Goal: Navigation & Orientation: Find specific page/section

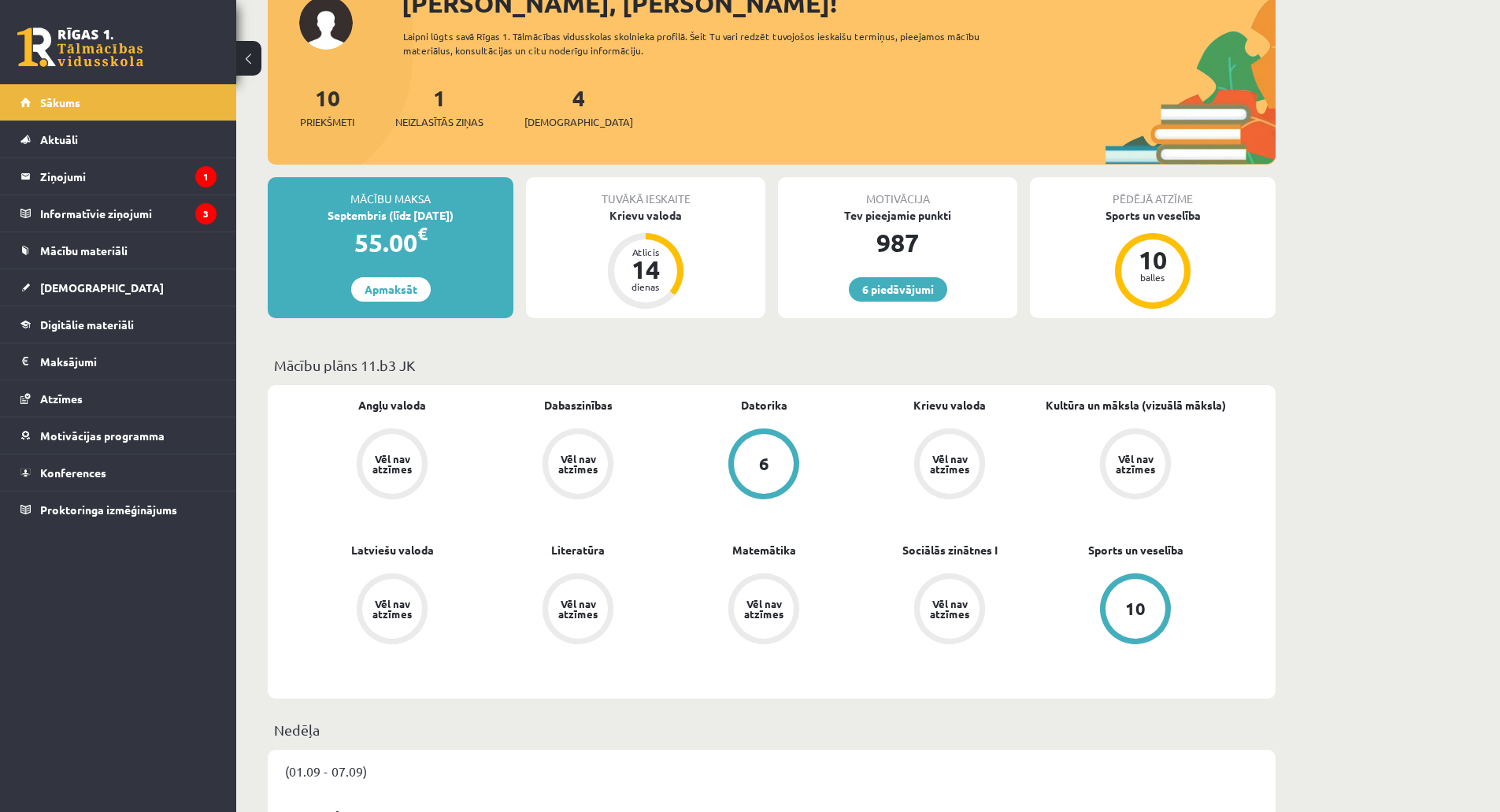
scroll to position [236, 0]
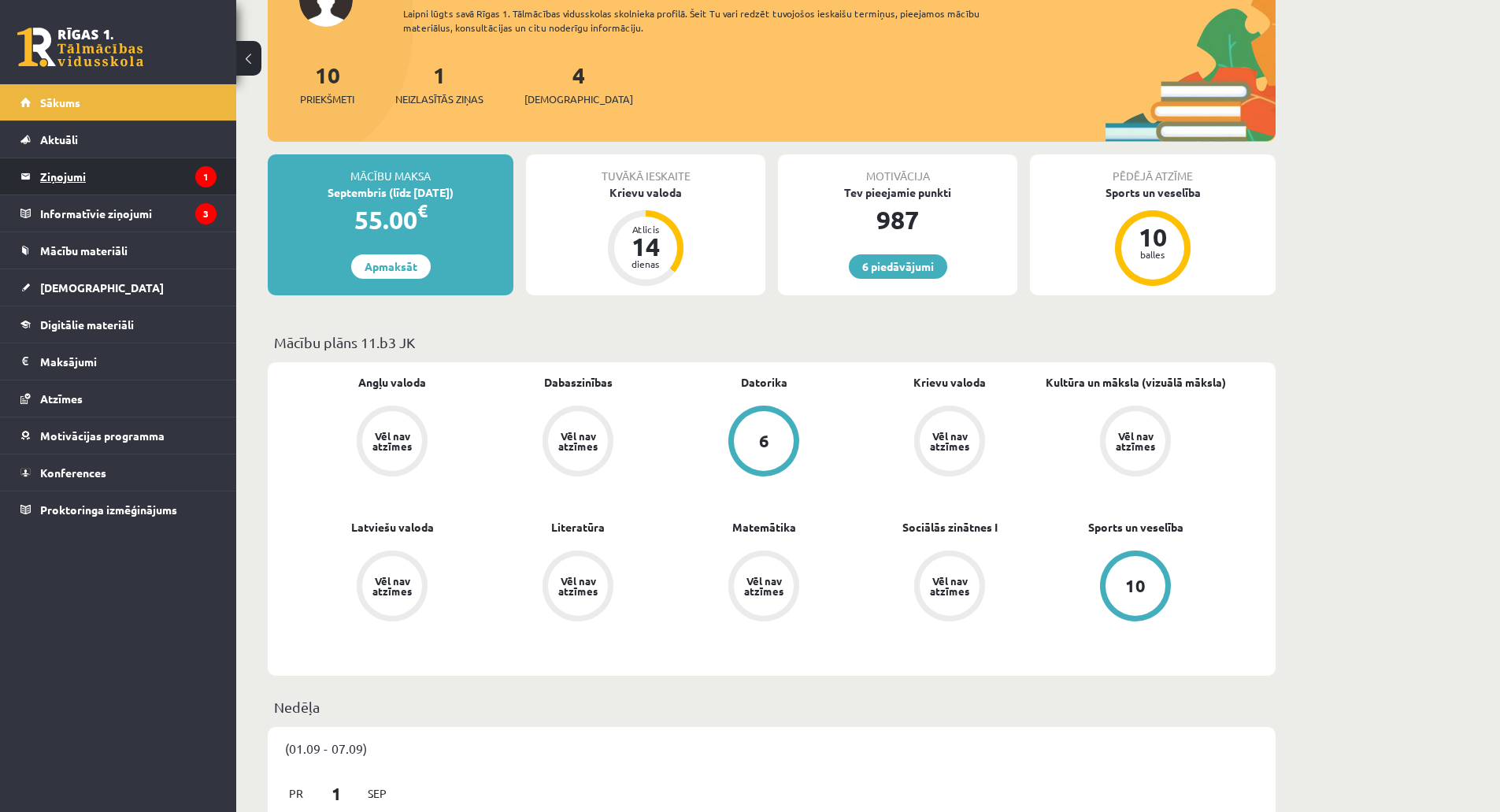
click at [143, 183] on legend "Ziņojumi 1" at bounding box center [128, 176] width 176 height 36
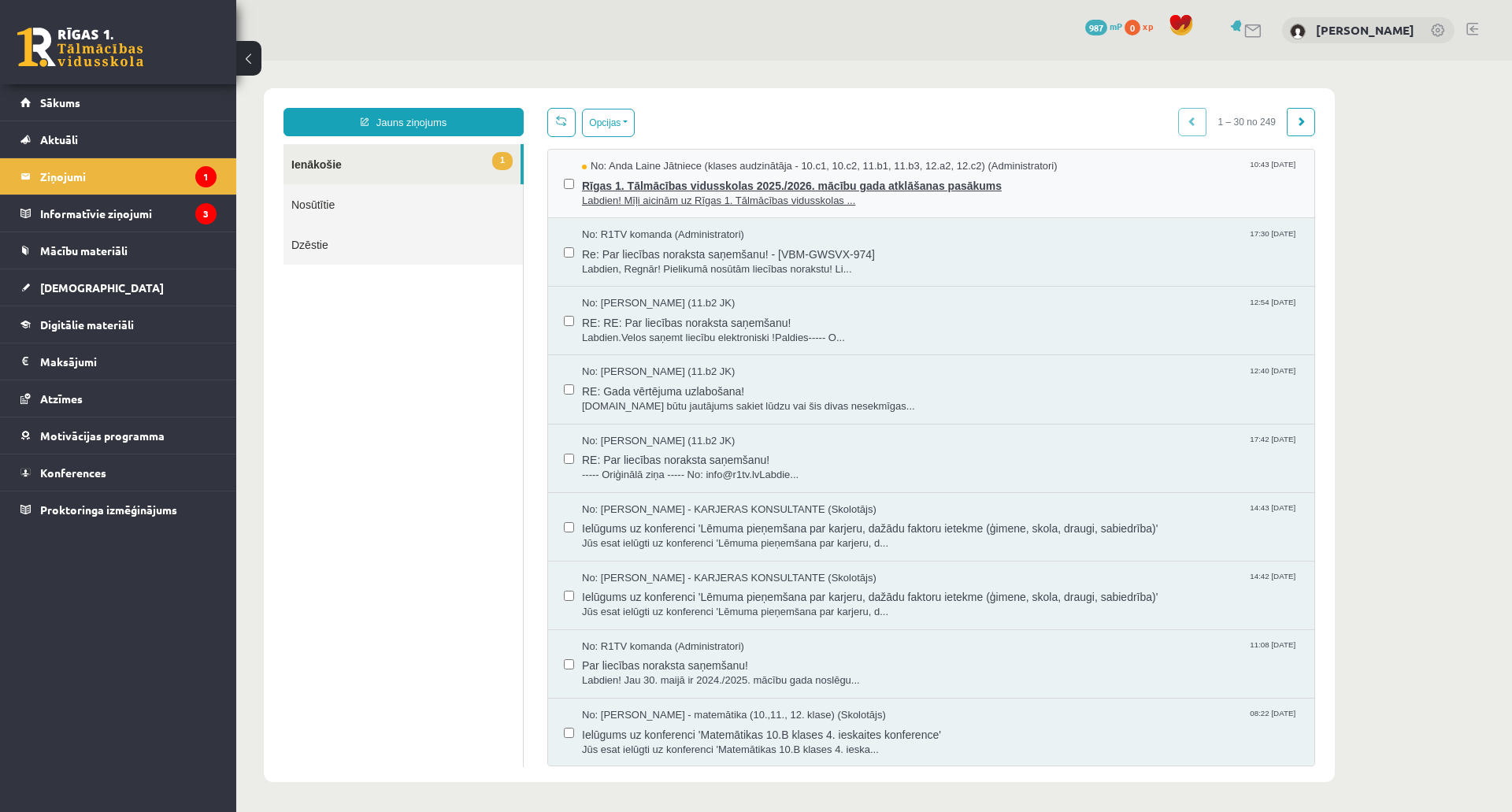
click at [635, 191] on span "Rīgas 1. Tālmācības vidusskolas 2025./2026. mācību gada atklāšanas pasākums" at bounding box center [940, 184] width 717 height 20
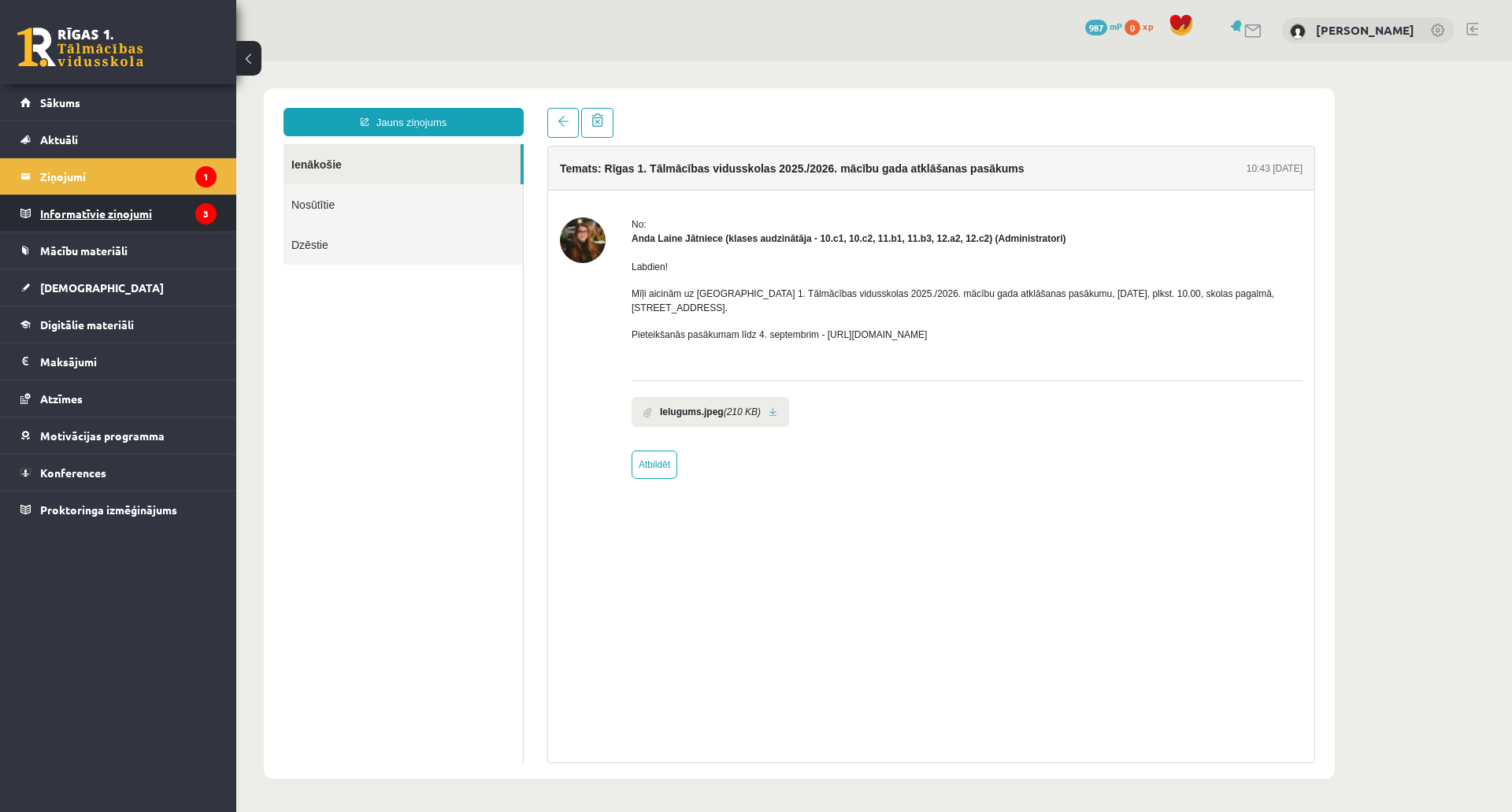
click at [133, 201] on legend "Informatīvie ziņojumi 3" at bounding box center [128, 213] width 176 height 36
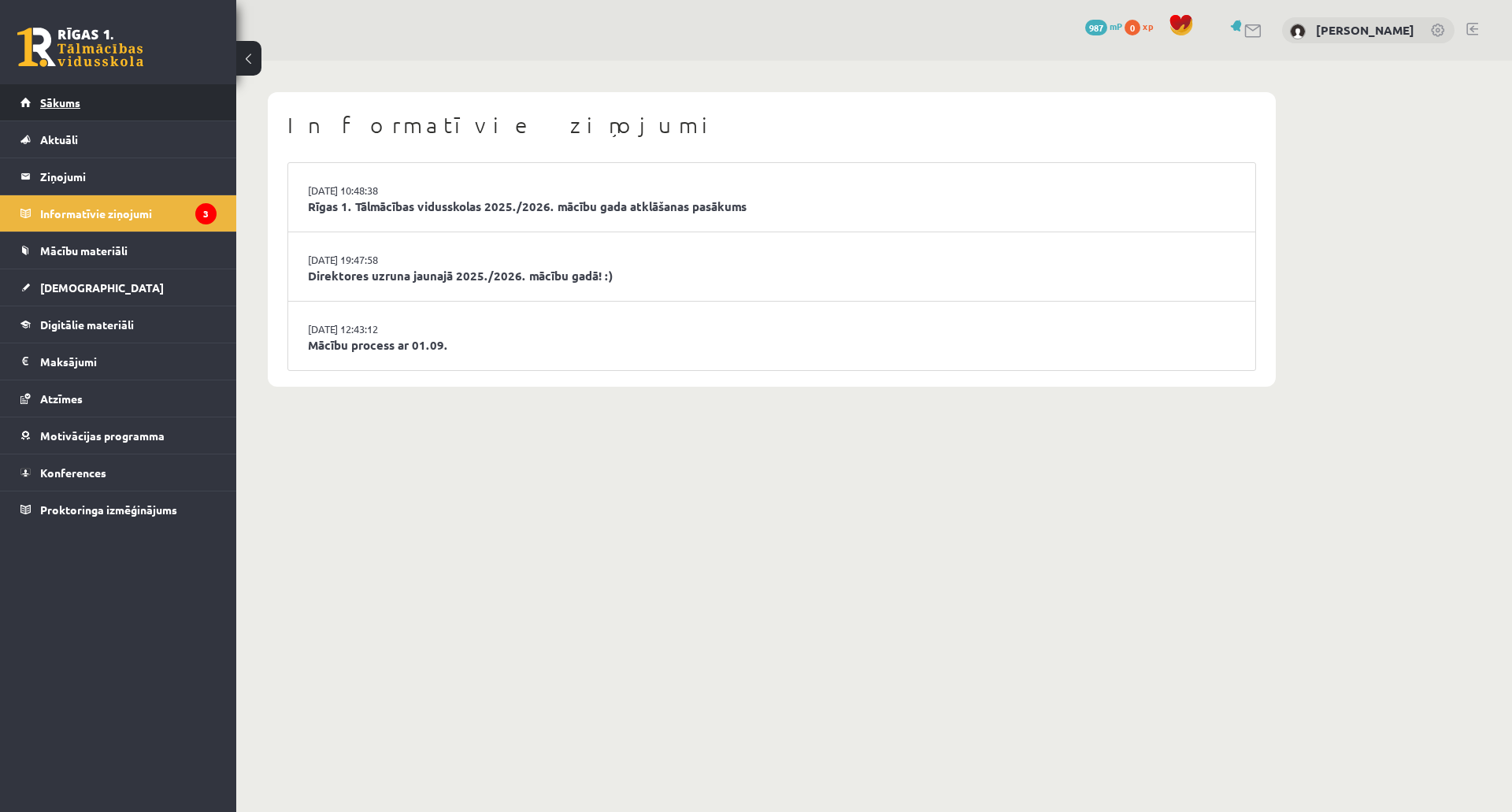
click at [127, 95] on link "Sākums" at bounding box center [119, 103] width 196 height 36
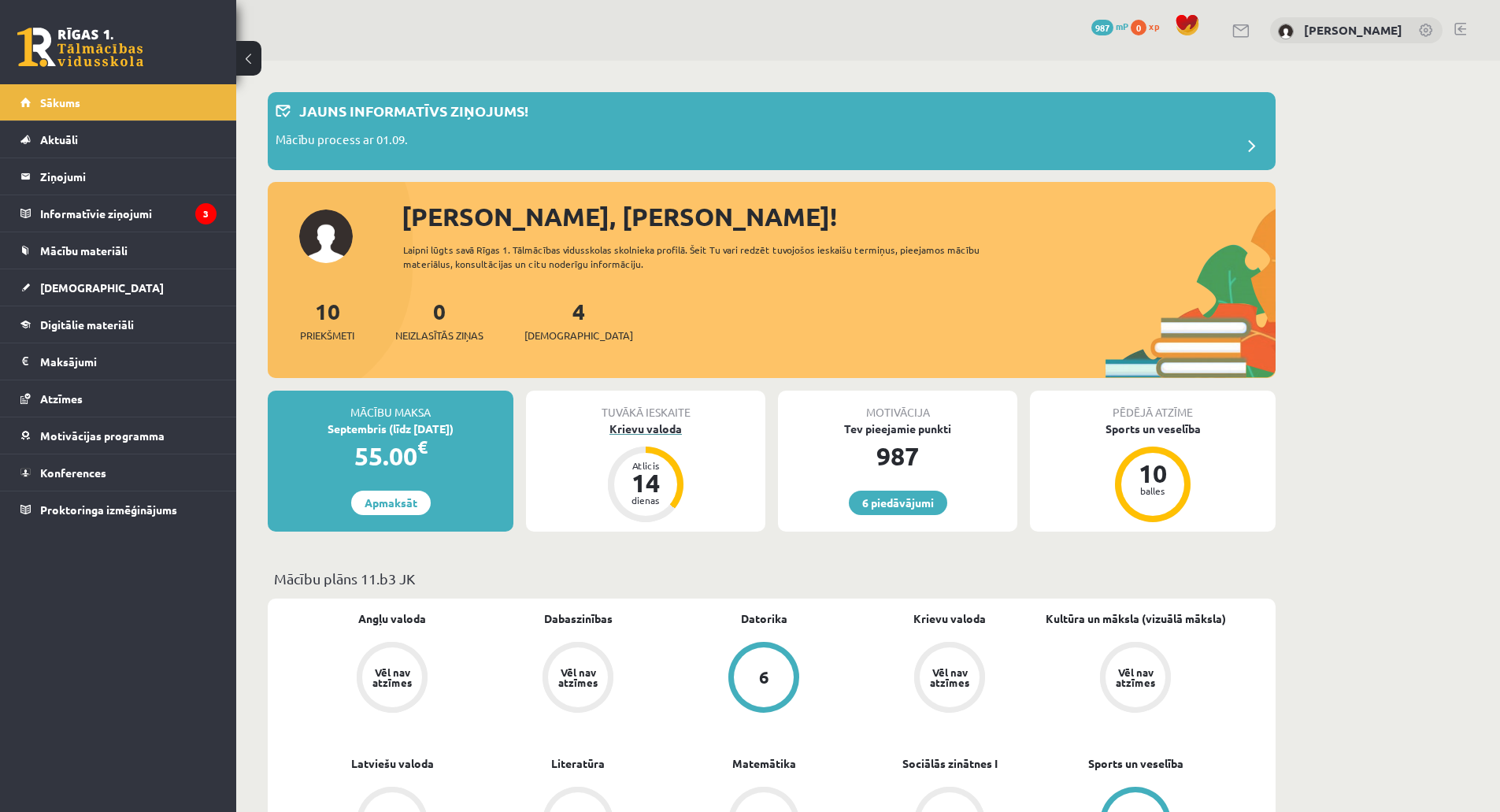
click at [668, 425] on div "Krievu valoda" at bounding box center [645, 429] width 239 height 16
